Goal: Download file/media

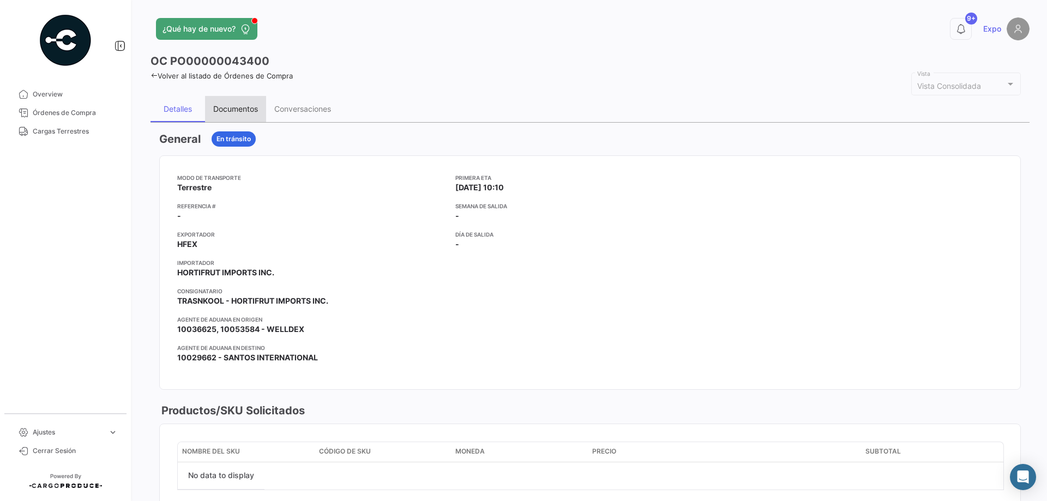
click at [250, 119] on div "Documentos" at bounding box center [235, 109] width 61 height 26
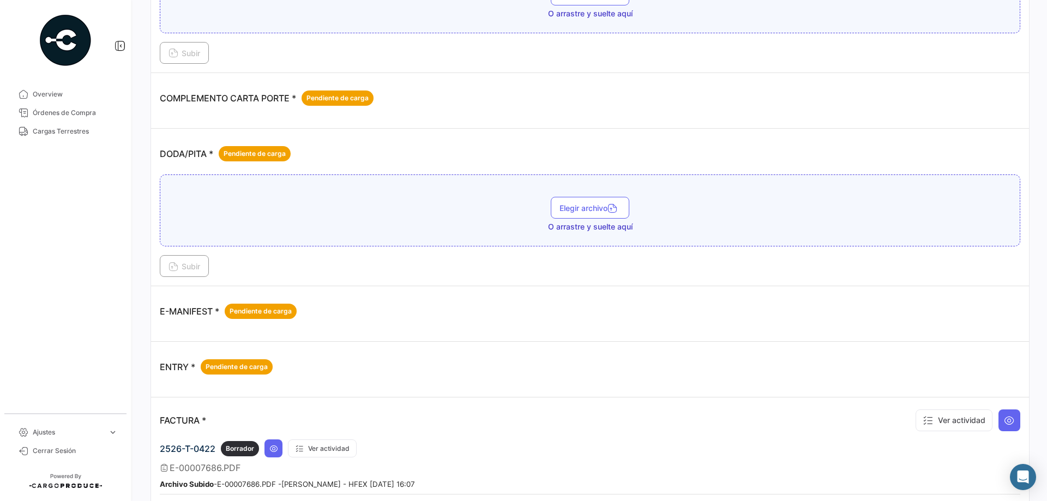
scroll to position [600, 0]
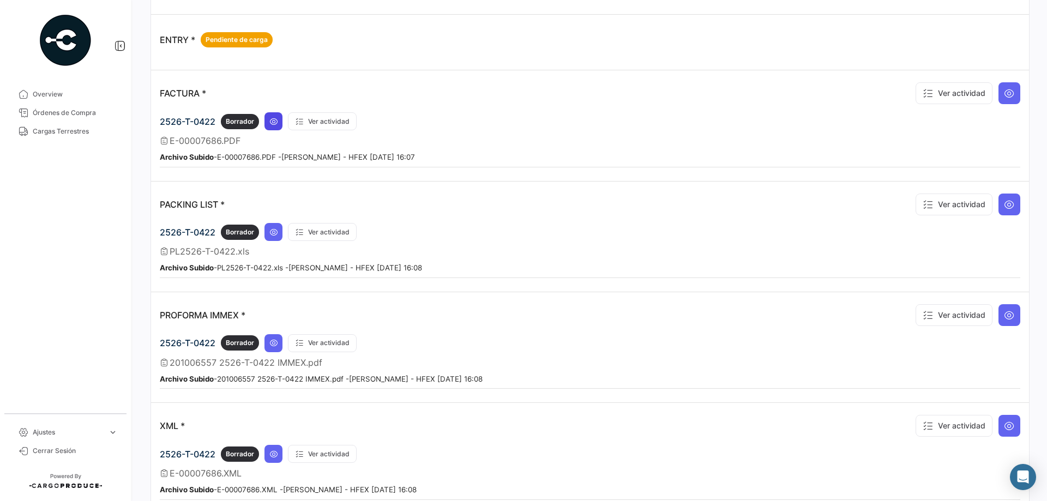
click at [270, 116] on button at bounding box center [273, 121] width 18 height 18
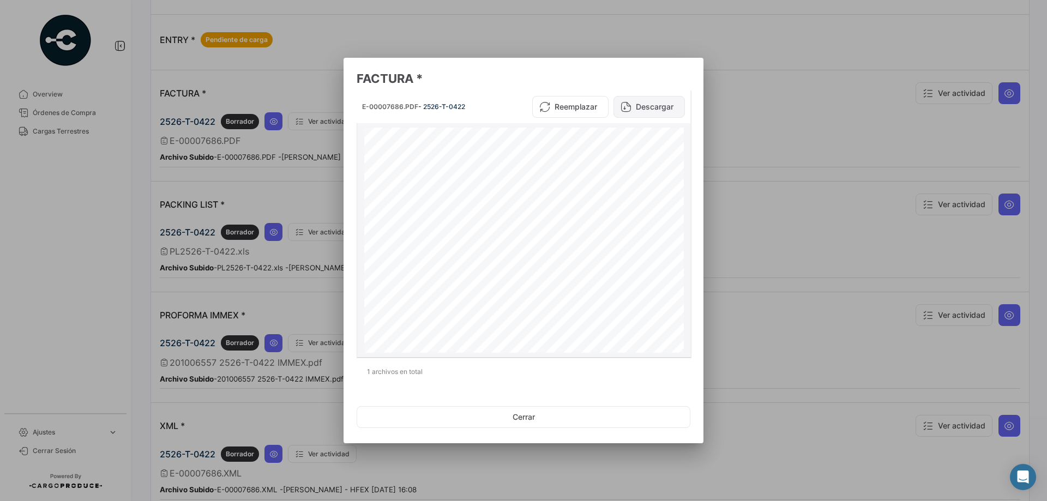
click at [650, 109] on button "Descargar" at bounding box center [648, 107] width 71 height 22
click at [286, 287] on div at bounding box center [523, 250] width 1047 height 501
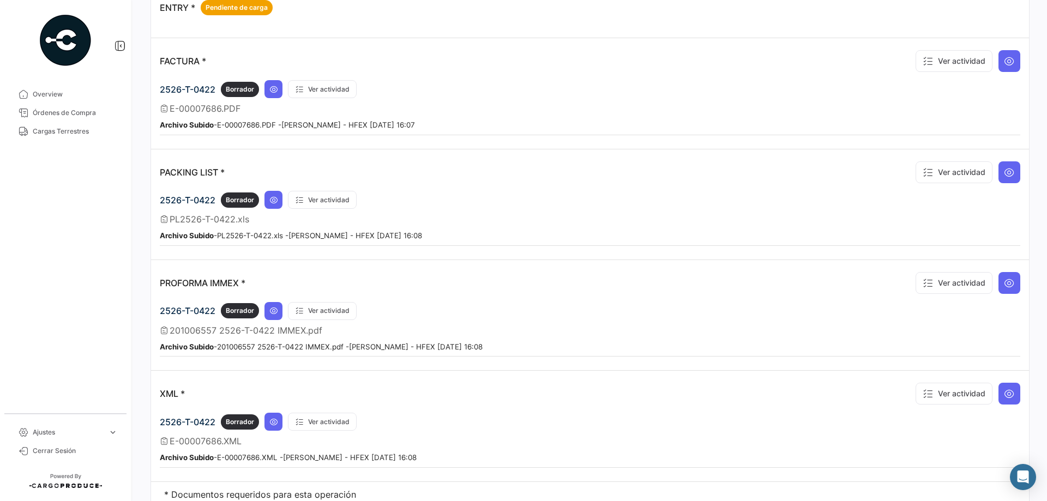
scroll to position [674, 0]
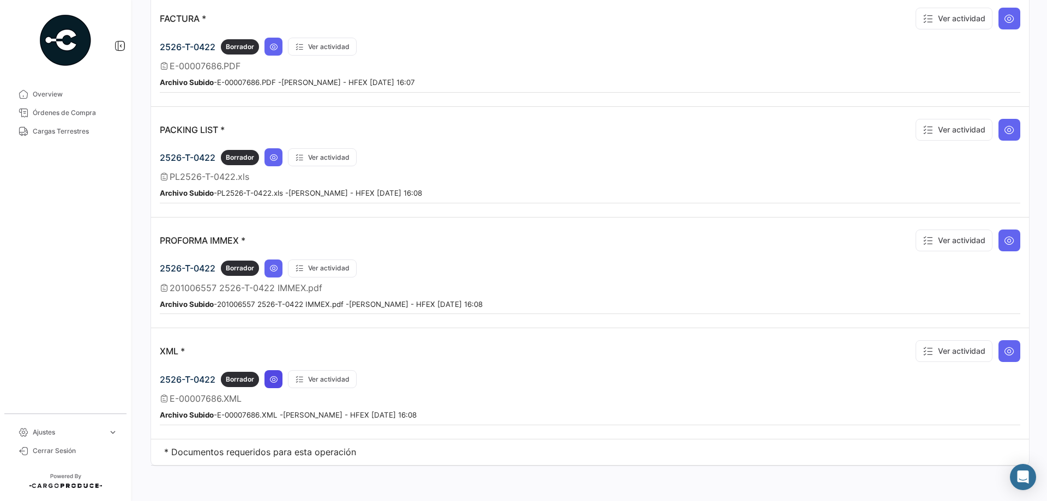
click at [268, 384] on button at bounding box center [273, 379] width 18 height 18
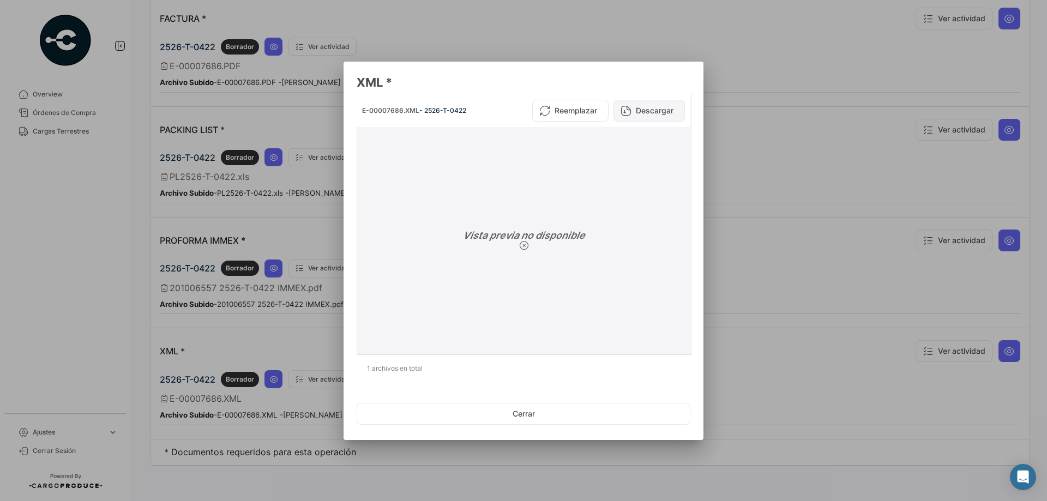
click at [660, 102] on button "Descargar" at bounding box center [648, 111] width 71 height 22
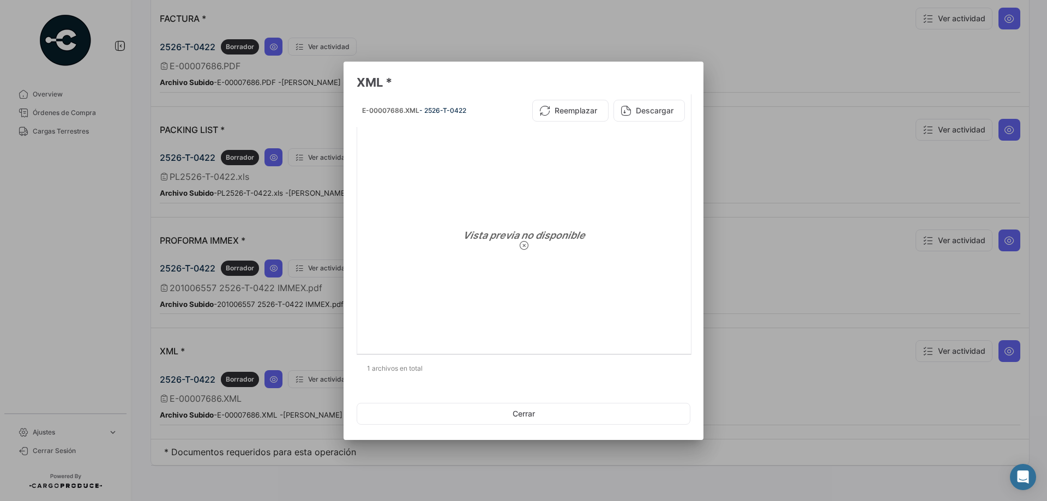
click at [274, 271] on div at bounding box center [523, 250] width 1047 height 501
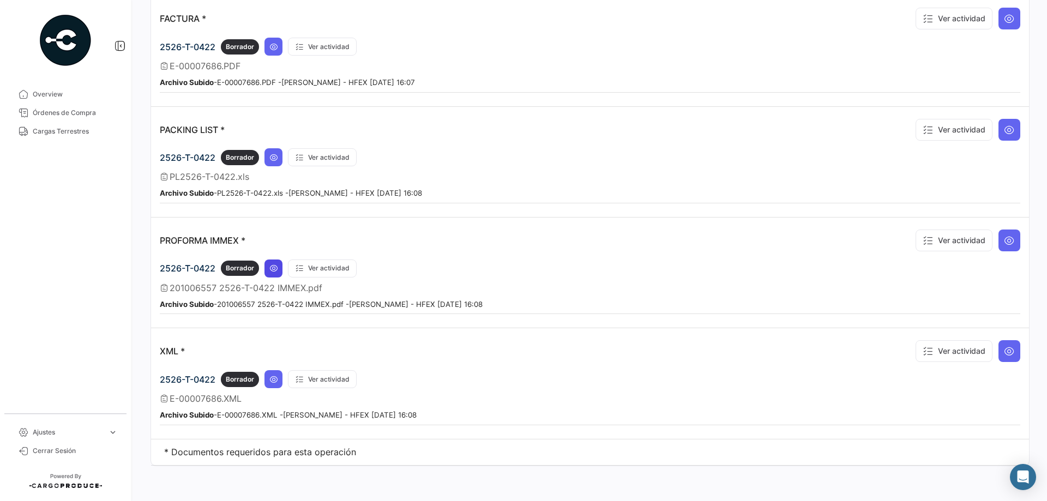
click at [269, 274] on button at bounding box center [273, 269] width 18 height 18
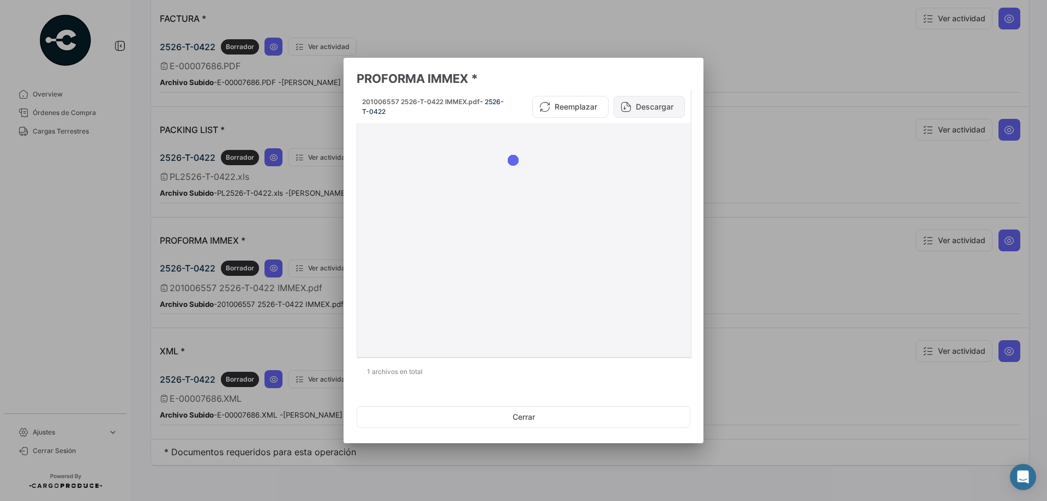
click at [649, 106] on button "Descargar" at bounding box center [648, 107] width 71 height 22
click at [822, 128] on div at bounding box center [523, 250] width 1047 height 501
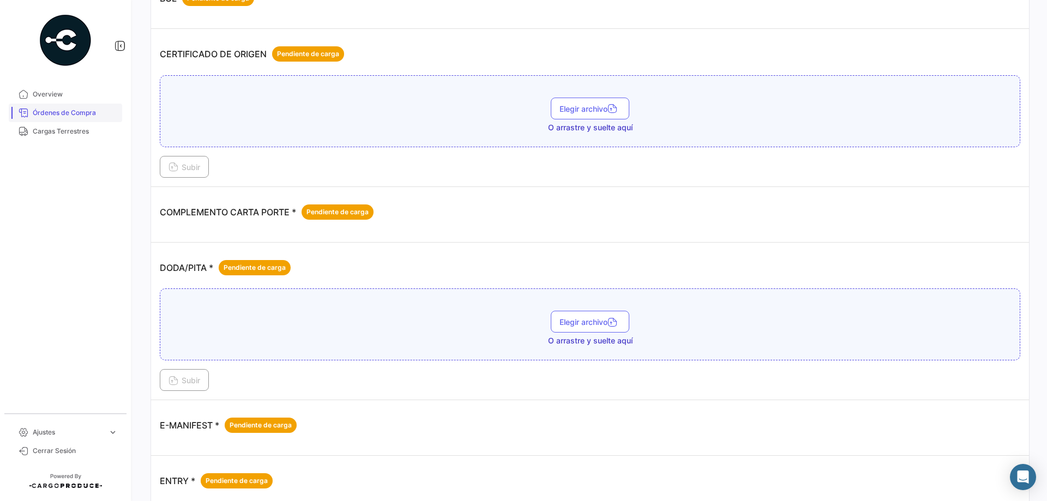
scroll to position [75, 0]
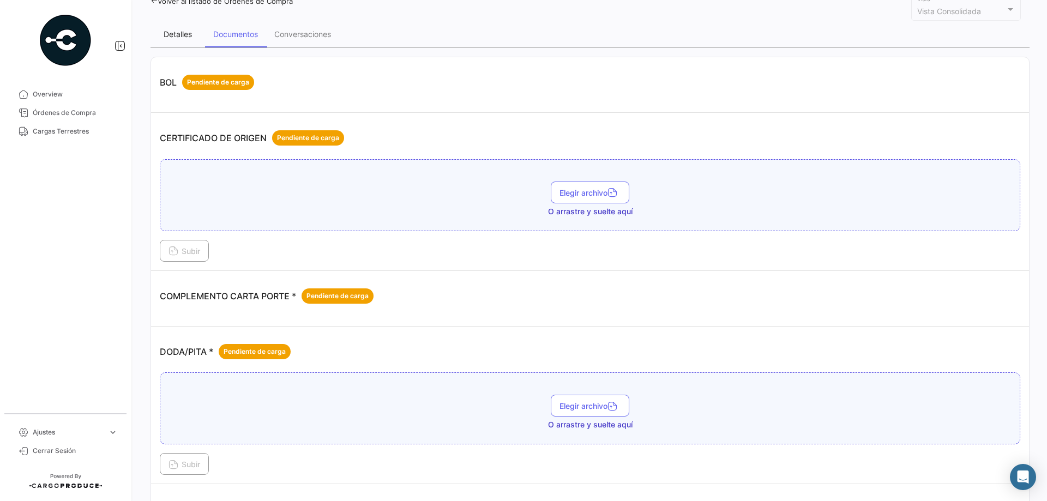
click at [197, 33] on div "Detalles" at bounding box center [177, 34] width 55 height 26
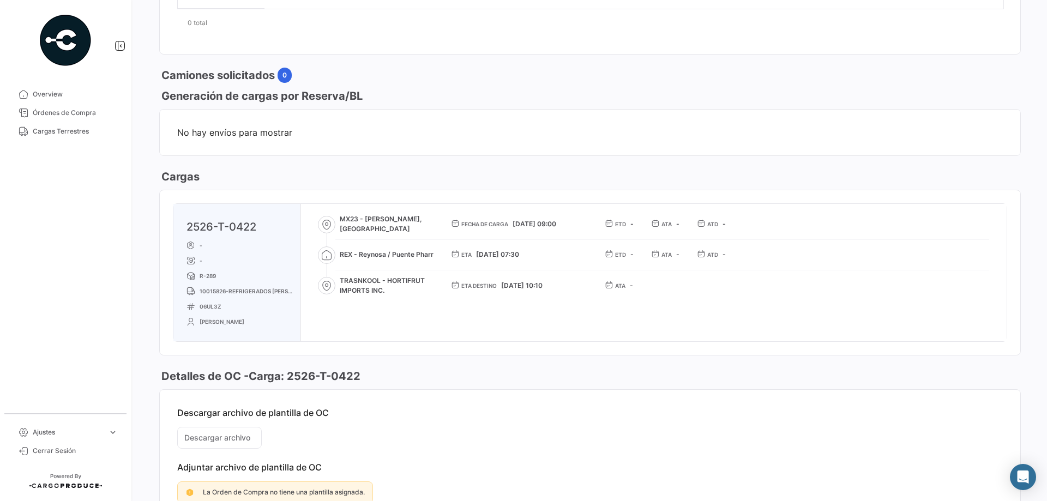
scroll to position [540, 0]
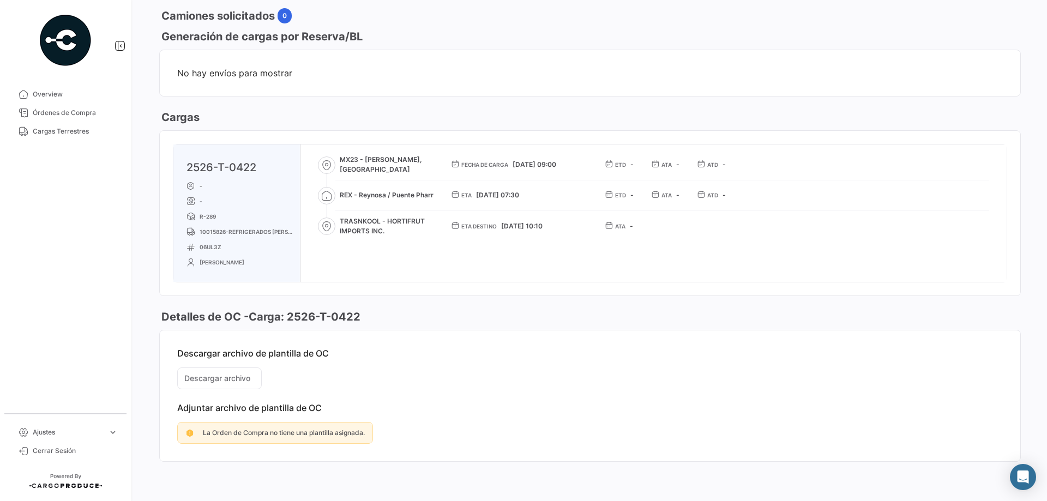
drag, startPoint x: 974, startPoint y: 245, endPoint x: 769, endPoint y: 165, distance: 219.6
click at [974, 245] on div "MX23 - [PERSON_NAME], [GEOGRAPHIC_DATA] Fecha de carga [DATE] 09:00 ETD - ATA -…" at bounding box center [653, 212] width 706 height 137
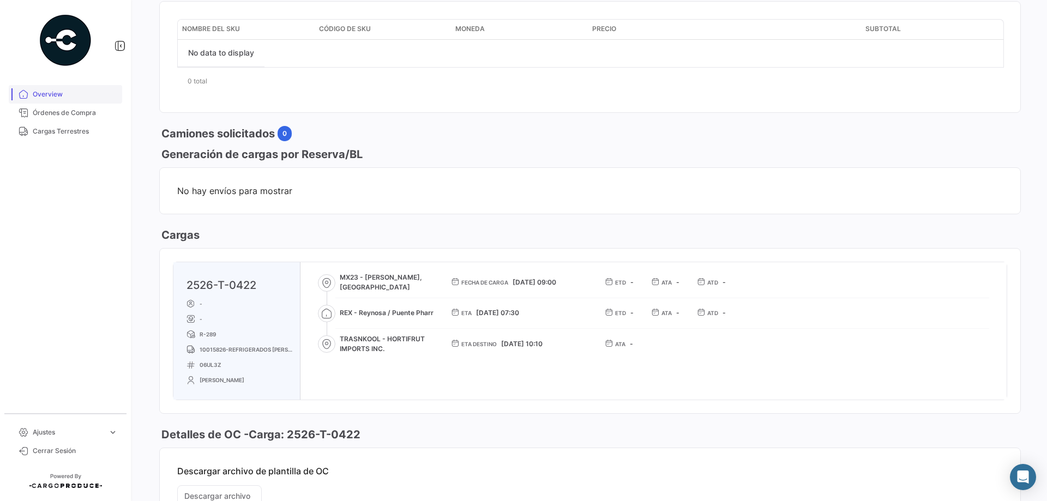
scroll to position [213, 0]
